Goal: Information Seeking & Learning: Learn about a topic

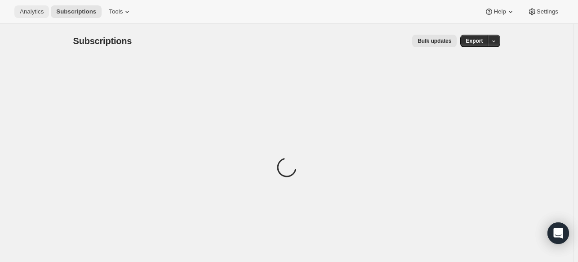
click at [29, 16] on button "Analytics" at bounding box center [31, 11] width 35 height 13
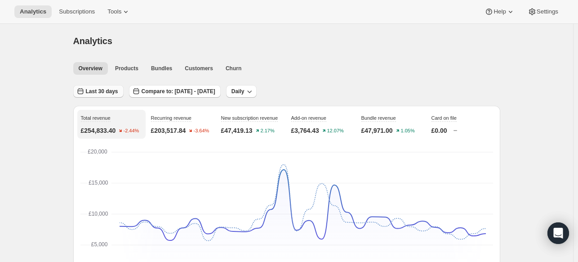
click at [100, 93] on span "Last 30 days" at bounding box center [102, 91] width 32 height 7
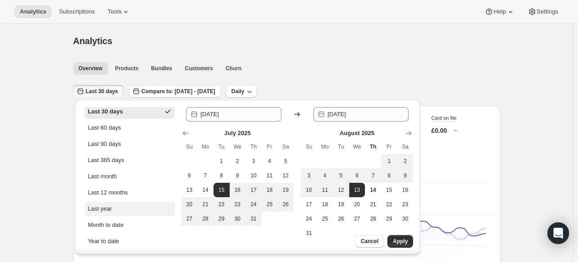
scroll to position [57, 0]
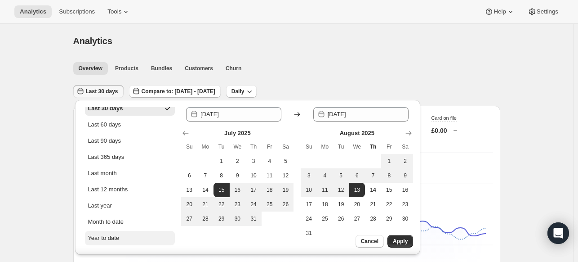
click at [108, 235] on div "Year to date" at bounding box center [103, 237] width 31 height 9
type input "2025-01-01"
type input "[DATE]"
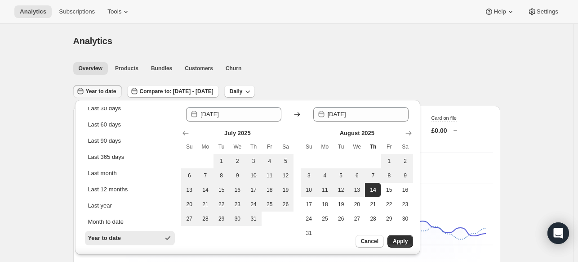
scroll to position [0, 0]
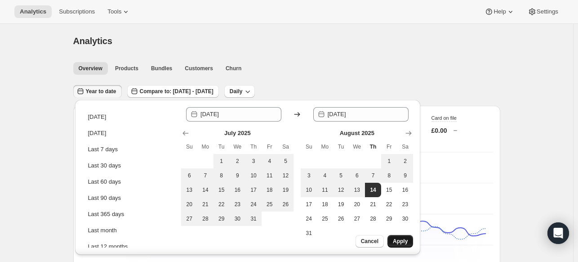
click at [401, 239] on span "Apply" at bounding box center [400, 240] width 15 height 7
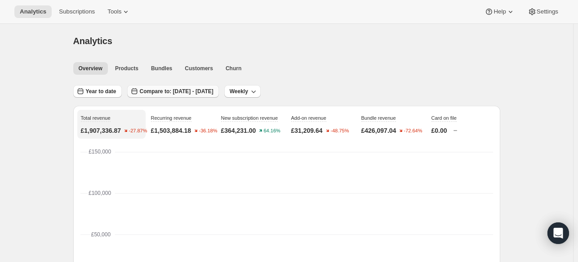
click at [177, 94] on span "Compare to: May 20, 2024 - Dec 31, 2024" at bounding box center [177, 91] width 74 height 7
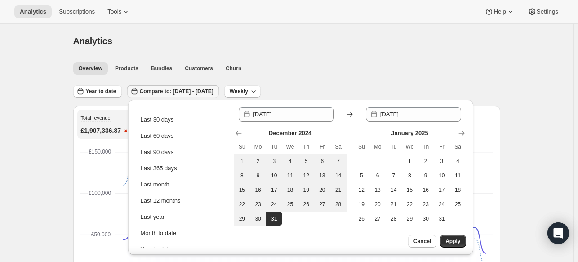
scroll to position [73, 0]
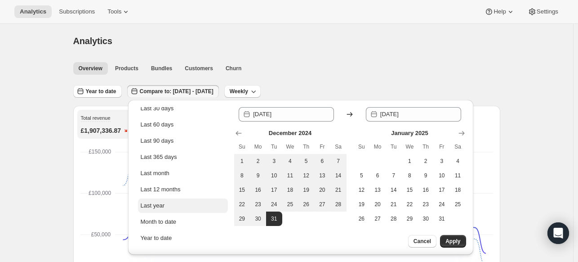
click at [164, 210] on button "Last year" at bounding box center [183, 205] width 90 height 14
type input "2024-01-01"
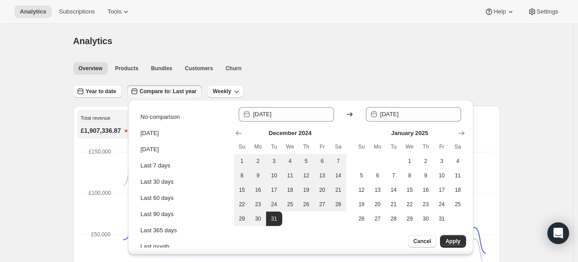
click at [332, 85] on div "Year to date Compare to: Last year Weekly" at bounding box center [286, 88] width 427 height 21
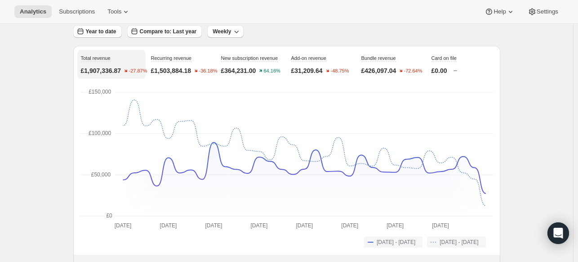
scroll to position [45, 0]
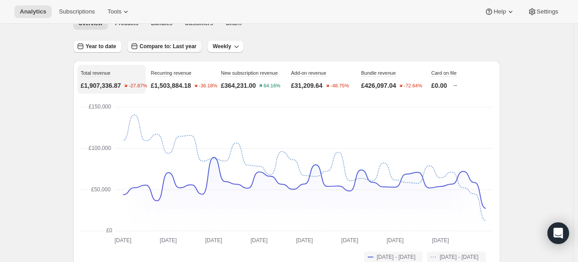
click at [173, 42] on button "Compare to: Last year" at bounding box center [164, 46] width 75 height 13
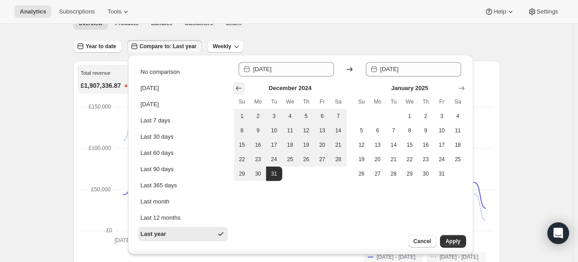
click at [239, 91] on icon "Show previous month, November 2024" at bounding box center [238, 88] width 9 height 9
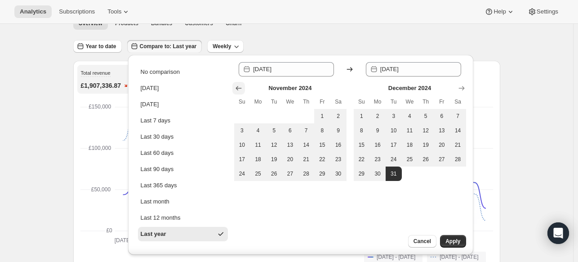
click at [239, 90] on icon "Show previous month, October 2024" at bounding box center [238, 88] width 9 height 9
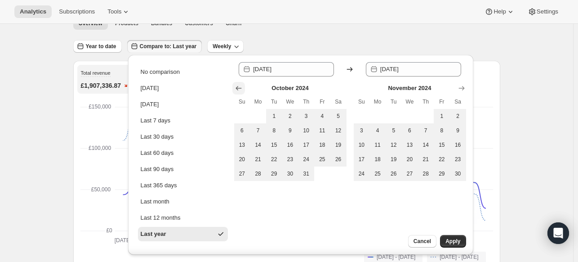
click at [239, 90] on icon "Show previous month, September 2024" at bounding box center [238, 88] width 9 height 9
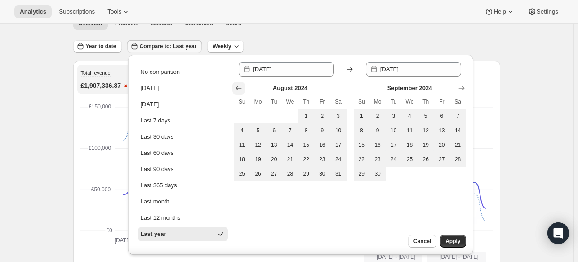
click at [239, 90] on icon "Show previous month, July 2024" at bounding box center [238, 88] width 9 height 9
click at [239, 90] on icon "Show previous month, May 2024" at bounding box center [238, 88] width 9 height 9
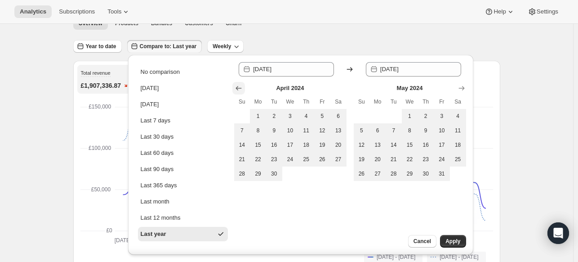
click at [239, 90] on icon "Show previous month, March 2024" at bounding box center [238, 88] width 9 height 9
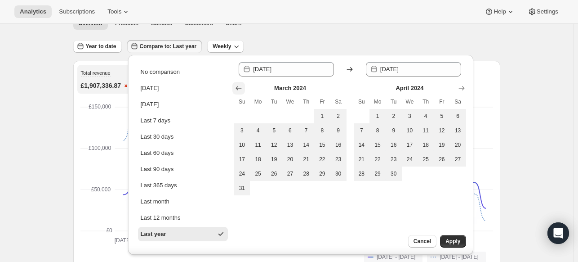
click at [239, 90] on icon "Show previous month, February 2024" at bounding box center [238, 88] width 9 height 9
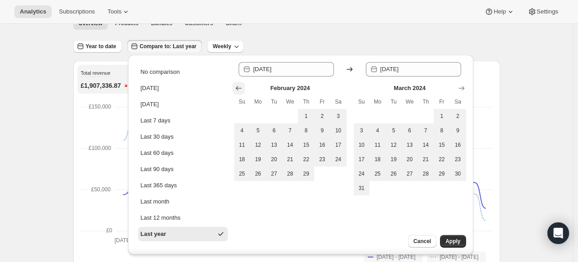
click at [239, 90] on icon "Show previous month, January 2024" at bounding box center [238, 88] width 9 height 9
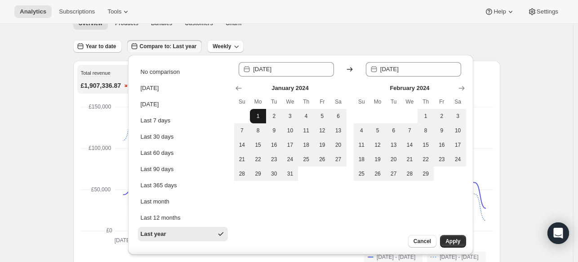
click at [261, 117] on span "1" at bounding box center [258, 115] width 9 height 7
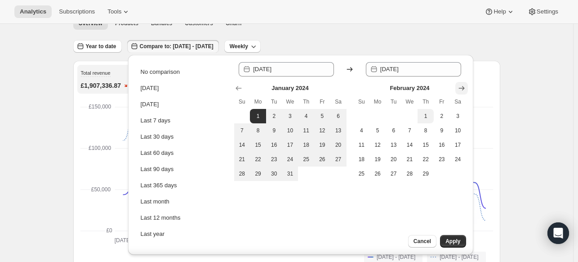
click at [459, 88] on icon "Show next month, March 2024" at bounding box center [462, 88] width 6 height 4
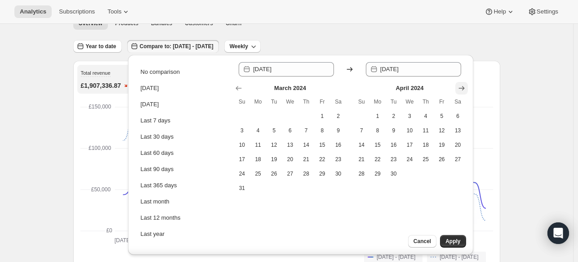
click at [459, 88] on icon "Show next month, May 2024" at bounding box center [462, 88] width 6 height 4
click at [459, 88] on icon "Show next month, June 2024" at bounding box center [462, 88] width 6 height 4
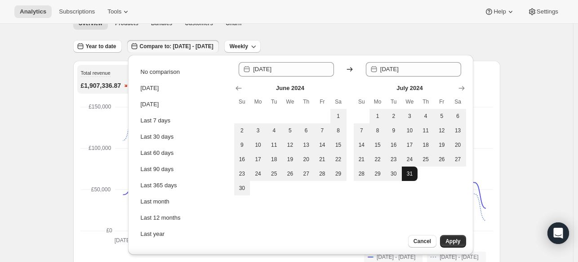
click at [411, 170] on span "31" at bounding box center [410, 173] width 9 height 7
type input "2024-07-31"
click at [455, 241] on span "Apply" at bounding box center [453, 240] width 15 height 7
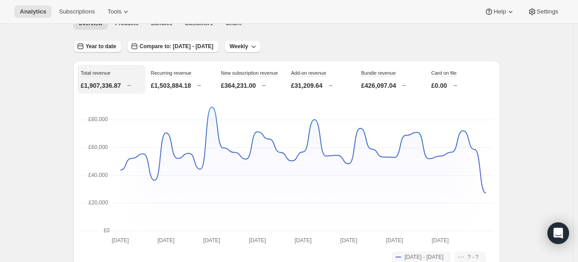
click at [108, 47] on span "Year to date" at bounding box center [101, 46] width 31 height 7
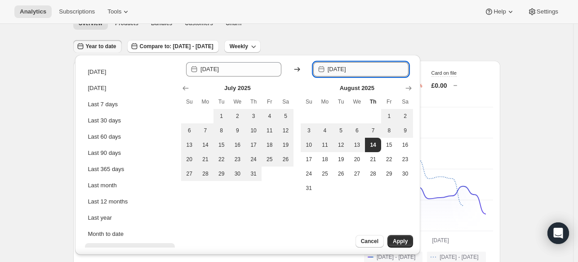
click at [381, 75] on input "[DATE]" at bounding box center [368, 69] width 81 height 14
click at [250, 173] on span "31" at bounding box center [253, 173] width 9 height 7
type input "[DATE]"
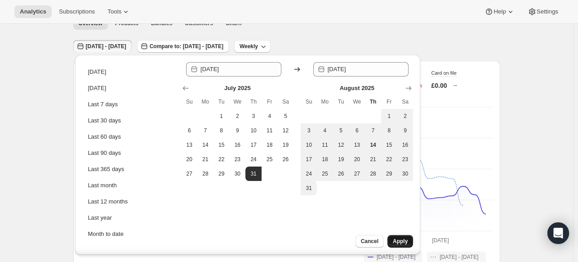
click at [403, 242] on span "Apply" at bounding box center [400, 240] width 15 height 7
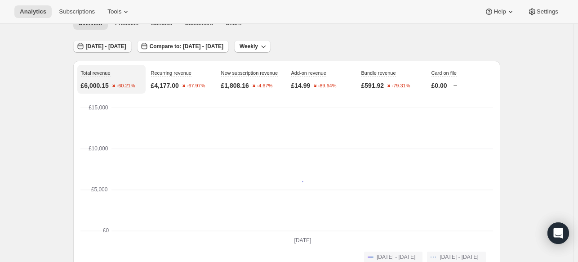
click at [95, 46] on span "Jul 31, 2025 - Jul 31, 2025" at bounding box center [106, 46] width 40 height 7
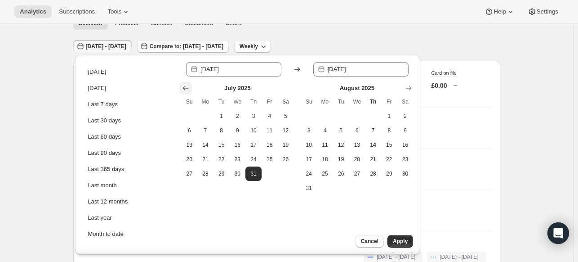
click at [188, 85] on icon "Show previous month, June 2025" at bounding box center [185, 88] width 9 height 9
click at [188, 85] on icon "Show previous month, April 2025" at bounding box center [185, 88] width 9 height 9
click at [188, 85] on icon "Show previous month, March 2025" at bounding box center [185, 88] width 9 height 9
click at [188, 85] on icon "Show previous month, February 2025" at bounding box center [185, 88] width 9 height 9
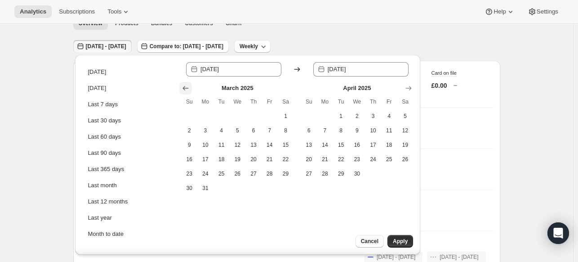
click at [188, 85] on icon "Show previous month, February 2025" at bounding box center [185, 88] width 9 height 9
click at [243, 119] on button "1" at bounding box center [238, 116] width 16 height 14
type input "2025-01-01"
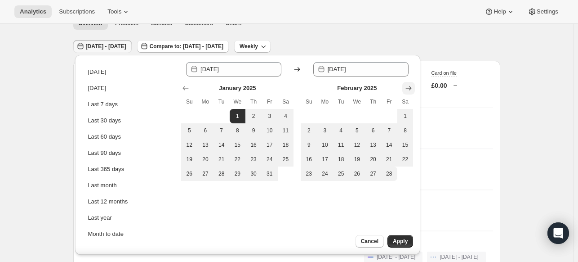
click at [408, 87] on icon "Show next month, March 2025" at bounding box center [408, 88] width 9 height 9
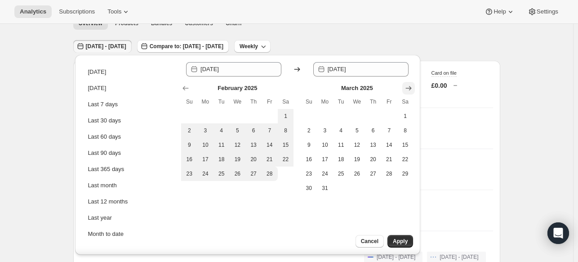
click at [408, 87] on icon "Show next month, April 2025" at bounding box center [408, 88] width 9 height 9
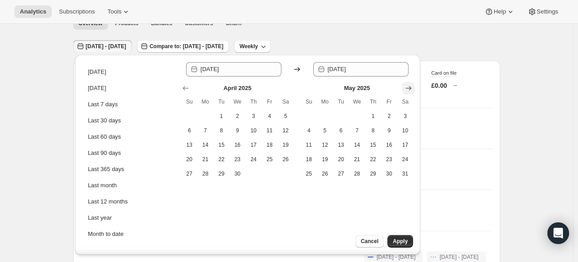
click at [408, 87] on icon "Show next month, June 2025" at bounding box center [408, 88] width 9 height 9
click at [408, 87] on icon "Show next month, August 2025" at bounding box center [408, 88] width 9 height 9
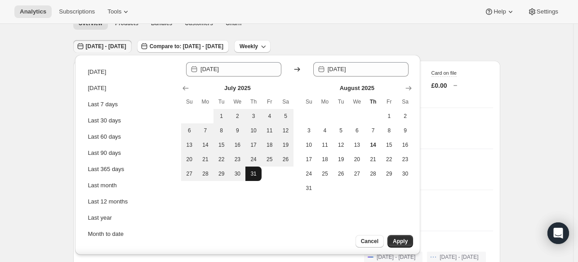
click at [257, 172] on span "31" at bounding box center [253, 173] width 9 height 7
type input "[DATE]"
click at [397, 239] on span "Apply" at bounding box center [400, 240] width 15 height 7
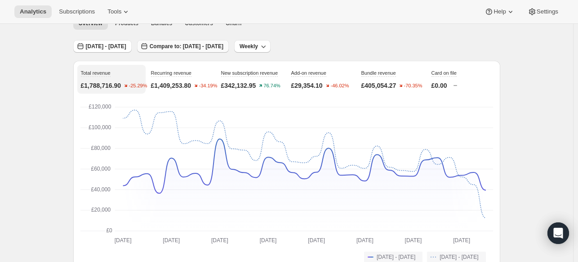
click at [224, 45] on span "Compare to: Jun 03, 2024 - Dec 31, 2024" at bounding box center [187, 46] width 74 height 7
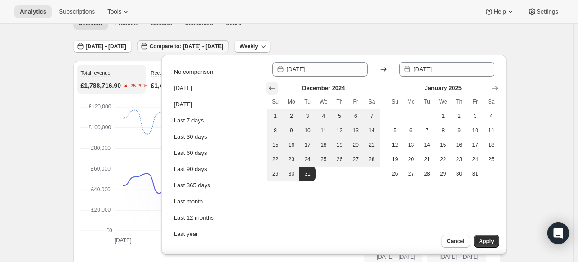
click at [275, 87] on icon "Show previous month, November 2024" at bounding box center [272, 88] width 9 height 9
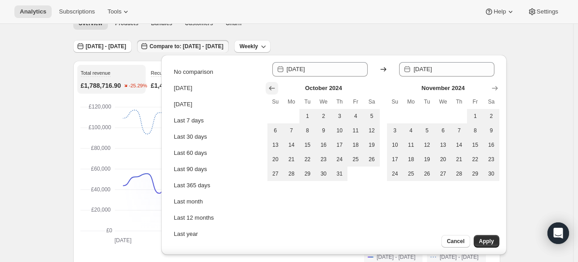
click at [275, 87] on icon "Show previous month, September 2024" at bounding box center [272, 88] width 9 height 9
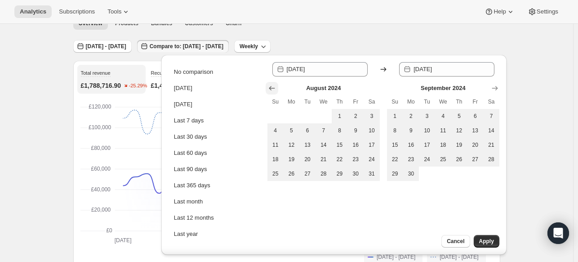
click at [275, 87] on icon "Show previous month, July 2024" at bounding box center [272, 88] width 9 height 9
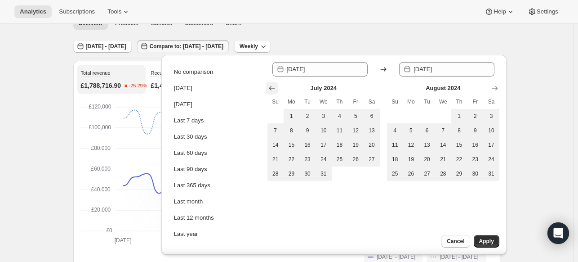
click at [275, 87] on icon "Show previous month, June 2024" at bounding box center [272, 88] width 9 height 9
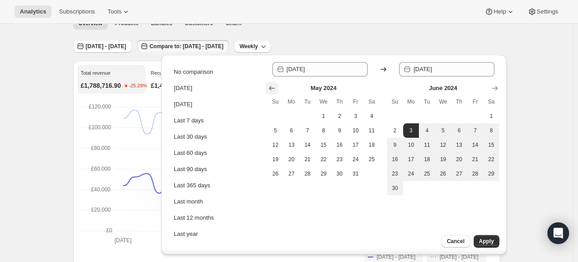
click at [275, 87] on icon "Show previous month, April 2024" at bounding box center [272, 88] width 9 height 9
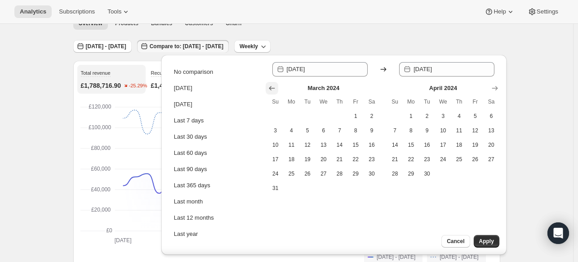
click at [275, 87] on icon "Show previous month, February 2024" at bounding box center [272, 88] width 9 height 9
click at [275, 87] on icon "Show previous month, January 2024" at bounding box center [272, 88] width 9 height 9
click at [295, 113] on span "1" at bounding box center [291, 115] width 9 height 7
type input "2024-01-01"
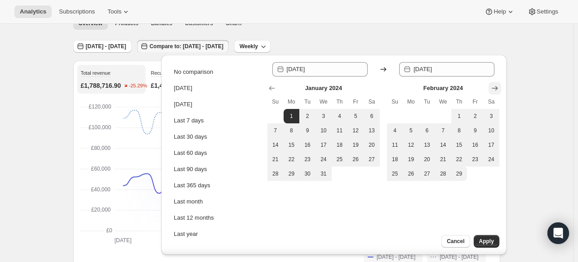
click at [498, 87] on icon "Show next month, March 2024" at bounding box center [495, 88] width 9 height 9
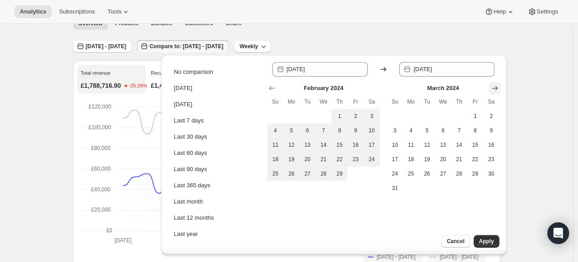
click at [498, 87] on icon "Show next month, April 2024" at bounding box center [495, 88] width 9 height 9
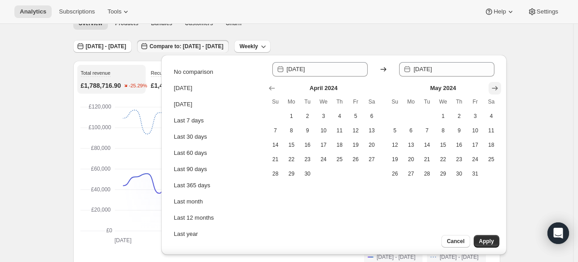
click at [498, 87] on icon "Show next month, June 2024" at bounding box center [495, 88] width 9 height 9
click at [498, 87] on icon "Show next month, July 2024" at bounding box center [495, 88] width 9 height 9
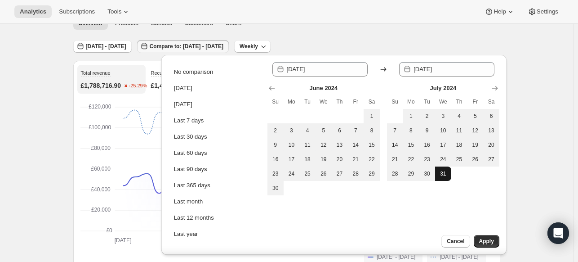
click at [444, 176] on span "31" at bounding box center [443, 173] width 9 height 7
type input "2024-07-31"
click at [482, 238] on span "Apply" at bounding box center [486, 240] width 15 height 7
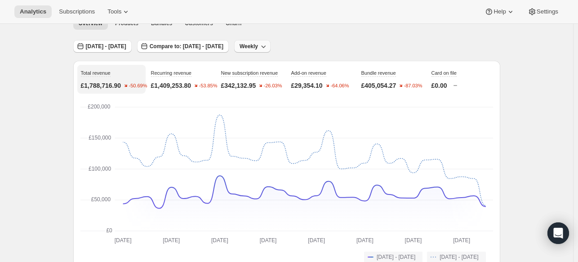
click at [268, 43] on icon "button" at bounding box center [263, 46] width 9 height 9
click at [306, 99] on span "Monthly" at bounding box center [297, 95] width 21 height 7
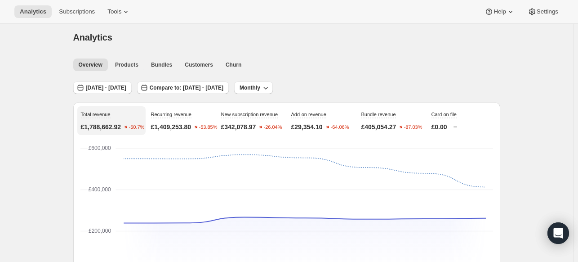
scroll to position [0, 0]
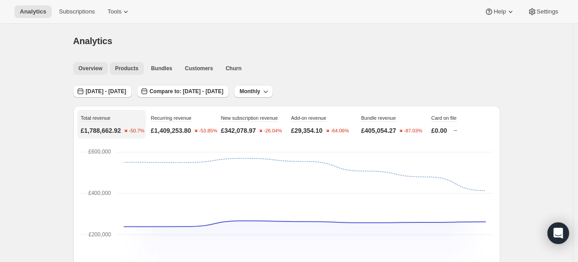
click at [126, 66] on span "Products" at bounding box center [126, 68] width 23 height 7
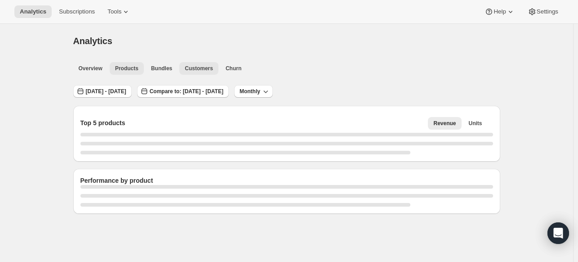
click at [206, 69] on span "Customers" at bounding box center [199, 68] width 28 height 7
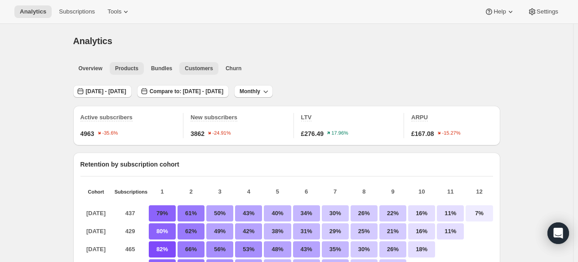
click at [125, 70] on span "Products" at bounding box center [126, 68] width 23 height 7
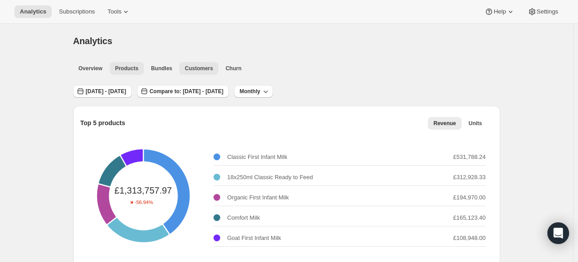
click at [203, 67] on span "Customers" at bounding box center [199, 68] width 28 height 7
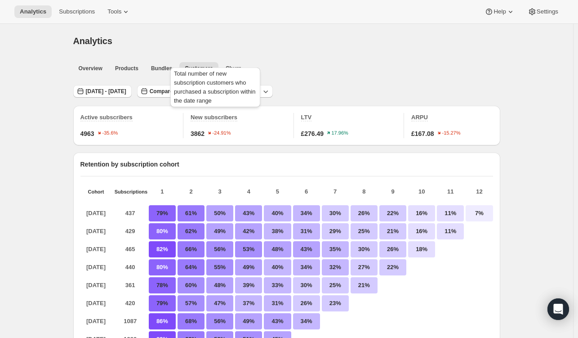
click at [228, 69] on div "Total number of new subscription customers who purchased a subscription within …" at bounding box center [216, 89] width 94 height 47
click at [227, 69] on span "Churn" at bounding box center [234, 68] width 16 height 7
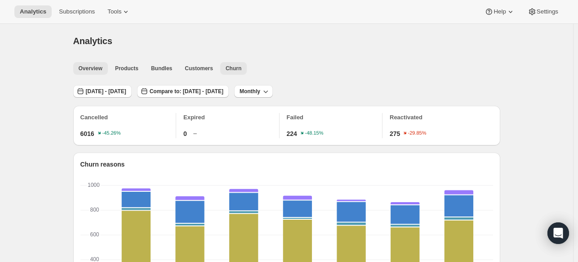
click at [100, 71] on span "Overview" at bounding box center [91, 68] width 24 height 7
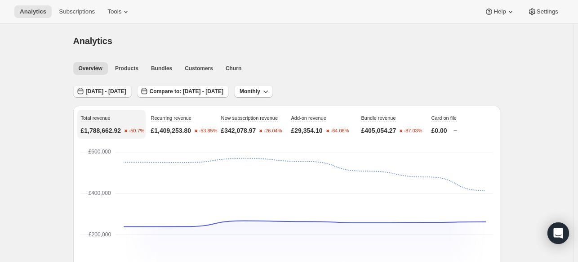
click at [110, 93] on span "Jan 01, 2025 - Jul 31, 2025" at bounding box center [106, 91] width 40 height 7
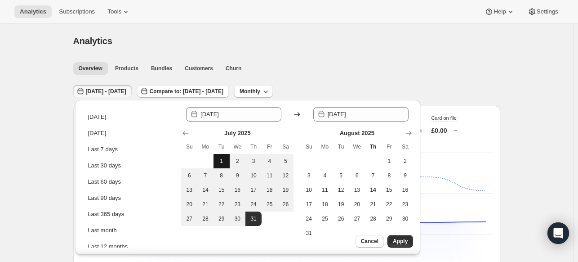
click at [216, 154] on button "1" at bounding box center [222, 161] width 16 height 14
type input "[DATE]"
click at [249, 222] on span "31" at bounding box center [253, 218] width 9 height 7
type input "[DATE]"
click at [401, 239] on span "Apply" at bounding box center [400, 240] width 15 height 7
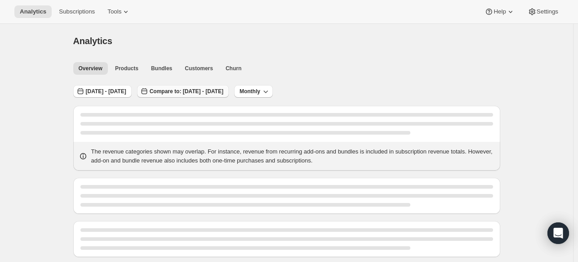
click at [212, 89] on span "Compare to: [DATE] - [DATE]" at bounding box center [187, 91] width 74 height 7
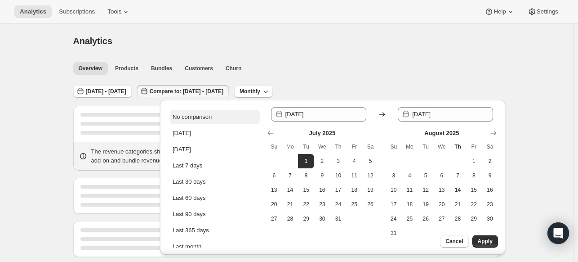
click at [197, 112] on button "No comparison" at bounding box center [215, 117] width 90 height 14
type input "[DATE]"
click at [317, 54] on div "Analytics. This page is ready Analytics" at bounding box center [286, 41] width 427 height 34
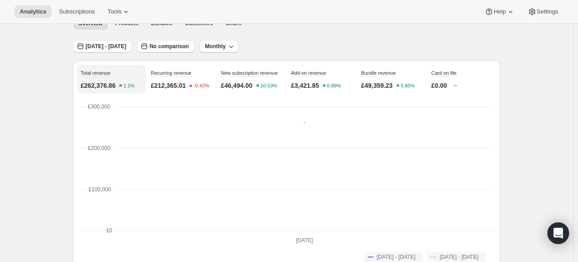
scroll to position [45, 0]
click at [235, 50] on div "The sum of revenue from first-time orders of new subscriptions." at bounding box center [252, 49] width 94 height 38
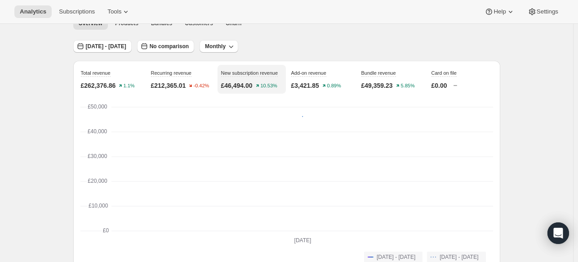
click at [323, 45] on div "Jul 01, 2025 - Jul 31, 2025 No comparison Monthly" at bounding box center [286, 43] width 427 height 21
click at [238, 52] on button "Monthly" at bounding box center [219, 46] width 39 height 13
click at [252, 61] on button "Daily" at bounding box center [240, 65] width 26 height 14
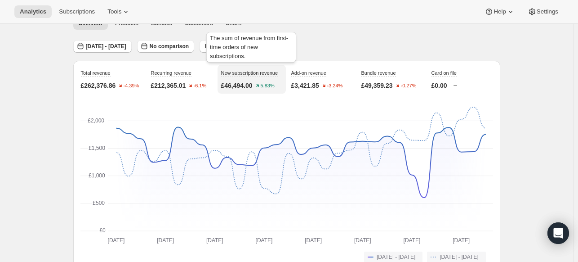
click at [285, 32] on div "The sum of revenue from first-time orders of new subscriptions." at bounding box center [252, 49] width 94 height 38
click at [116, 13] on span "Tools" at bounding box center [114, 11] width 14 height 7
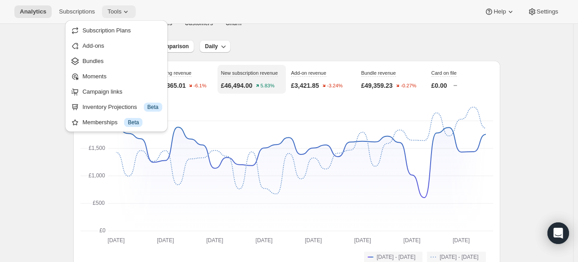
click at [116, 13] on span "Tools" at bounding box center [114, 11] width 14 height 7
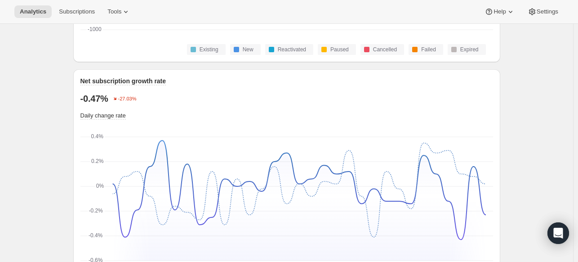
scroll to position [585, 0]
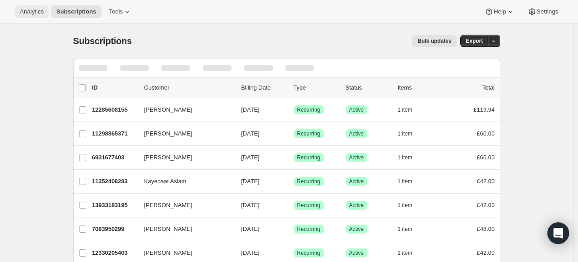
click at [36, 13] on span "Analytics" at bounding box center [32, 11] width 24 height 7
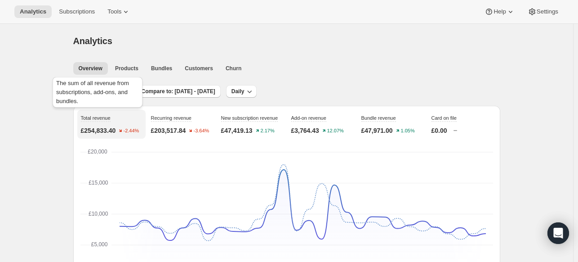
click at [106, 90] on div "The sum of all revenue from subscriptions, add-ons, and bundles." at bounding box center [98, 94] width 94 height 38
click at [103, 96] on button "Last 30 days" at bounding box center [98, 91] width 50 height 13
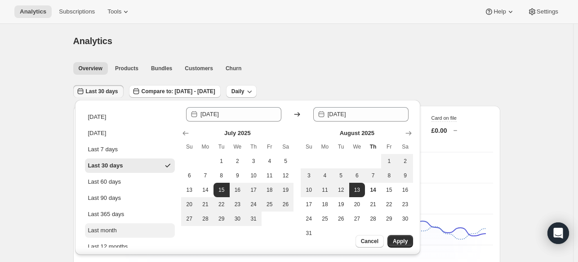
click at [119, 229] on button "Last month" at bounding box center [130, 230] width 90 height 14
type input "[DATE]"
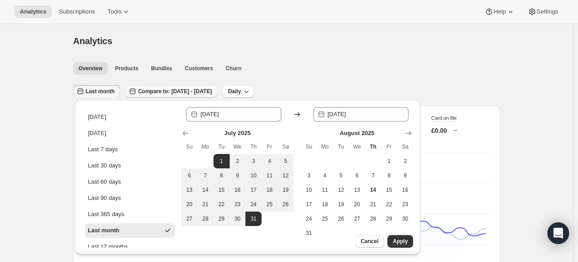
click at [212, 88] on span "Compare to: [DATE] - [DATE]" at bounding box center [175, 91] width 74 height 7
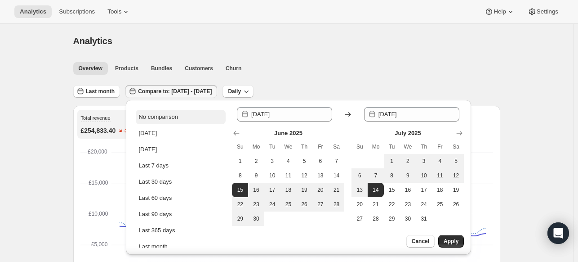
click at [159, 112] on div "No comparison" at bounding box center [158, 116] width 39 height 9
type input "[DATE]"
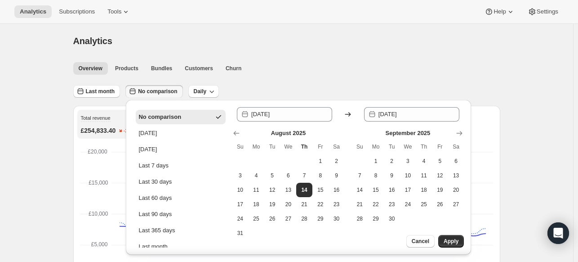
click at [312, 72] on ul "Overview Products Bundles Customers Churn More views" at bounding box center [284, 68] width 425 height 13
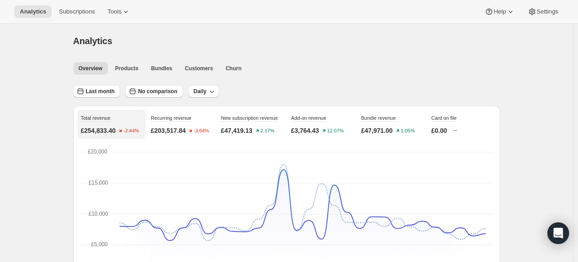
scroll to position [45, 0]
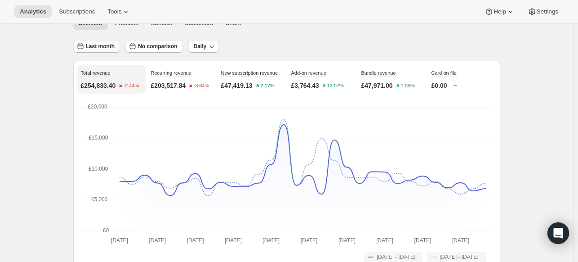
click at [102, 42] on button "Last month" at bounding box center [96, 46] width 47 height 13
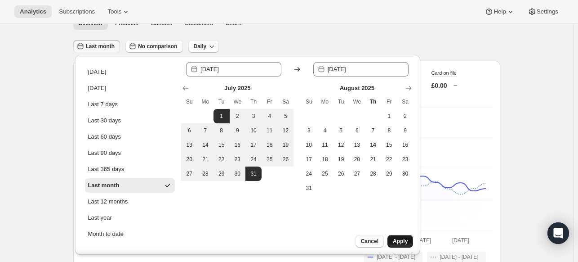
click at [407, 243] on span "Apply" at bounding box center [400, 240] width 15 height 7
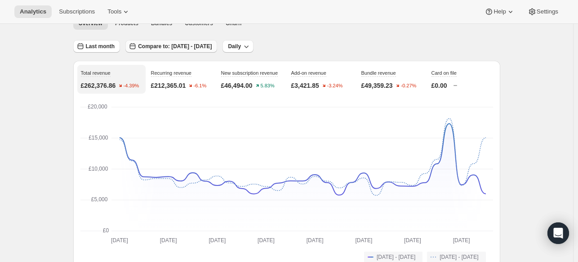
click at [180, 48] on span "Compare to: [DATE] - [DATE]" at bounding box center [175, 46] width 74 height 7
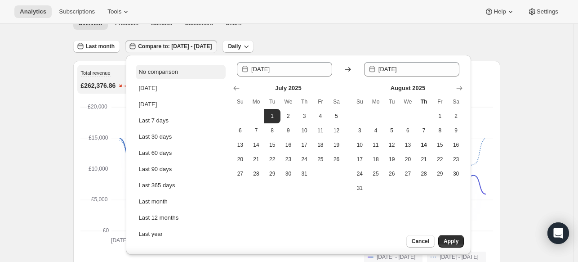
click at [148, 73] on div "No comparison" at bounding box center [158, 71] width 39 height 9
type input "[DATE]"
click at [447, 235] on div "Cancel Apply" at bounding box center [419, 245] width 103 height 20
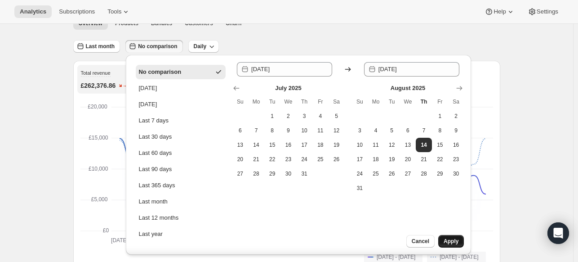
click at [447, 238] on span "Apply" at bounding box center [451, 240] width 15 height 7
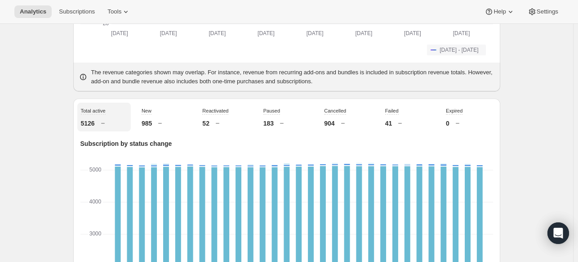
scroll to position [90, 0]
